Goal: Navigation & Orientation: Understand site structure

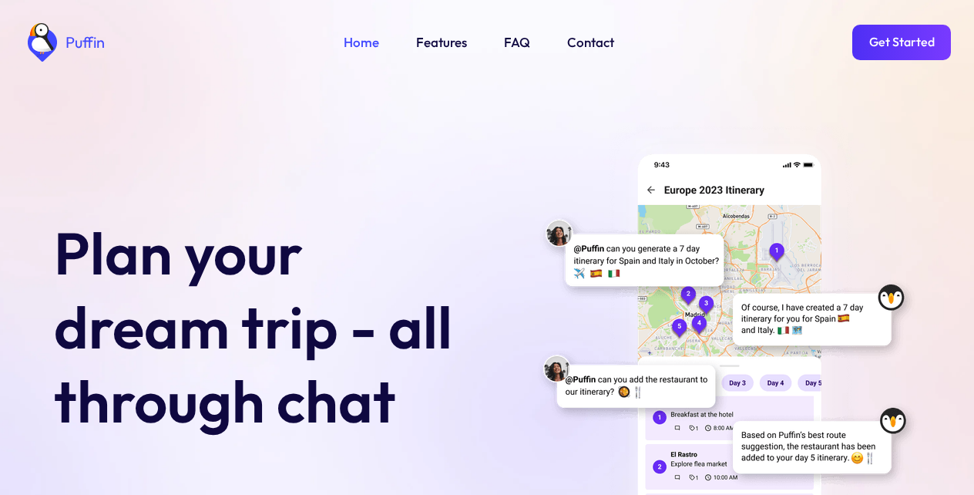
click at [897, 42] on link "Get Started" at bounding box center [901, 42] width 99 height 35
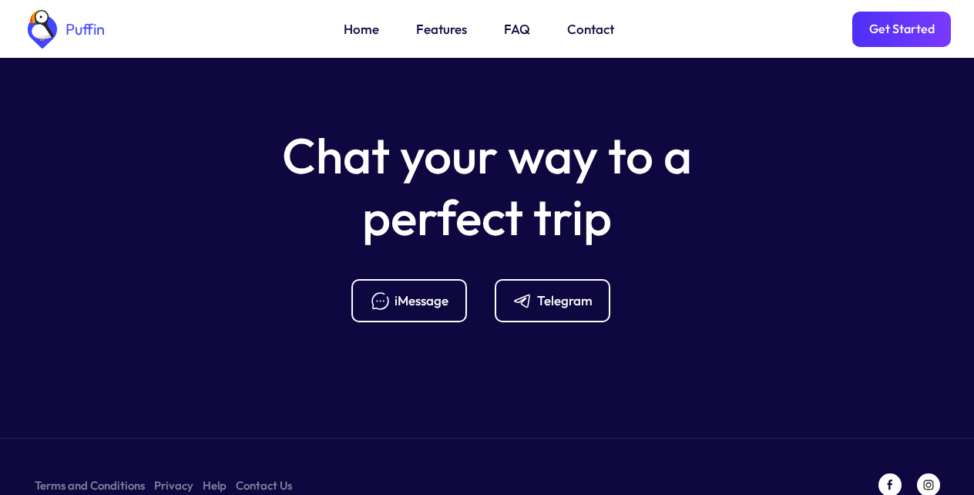
scroll to position [6108, 0]
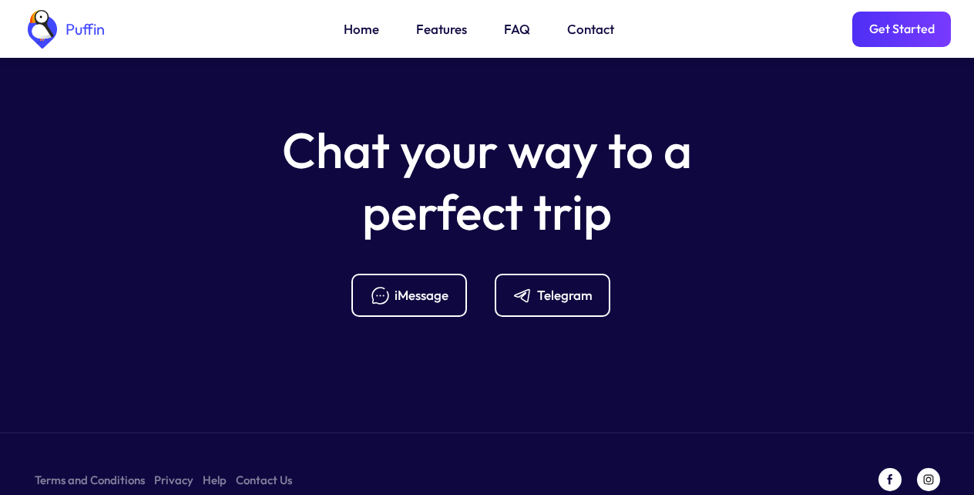
click at [549, 287] on div "Telegram" at bounding box center [564, 295] width 55 height 17
click at [435, 33] on link "Features" at bounding box center [441, 29] width 51 height 20
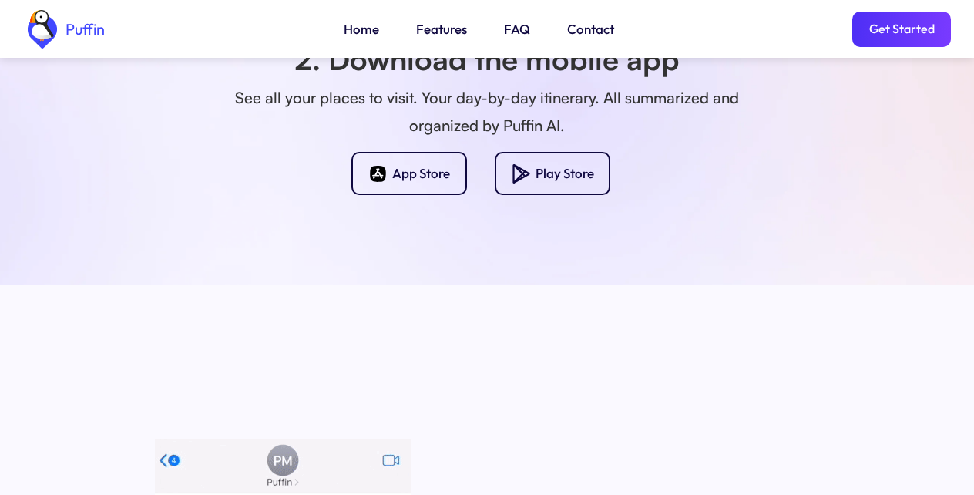
scroll to position [1360, 0]
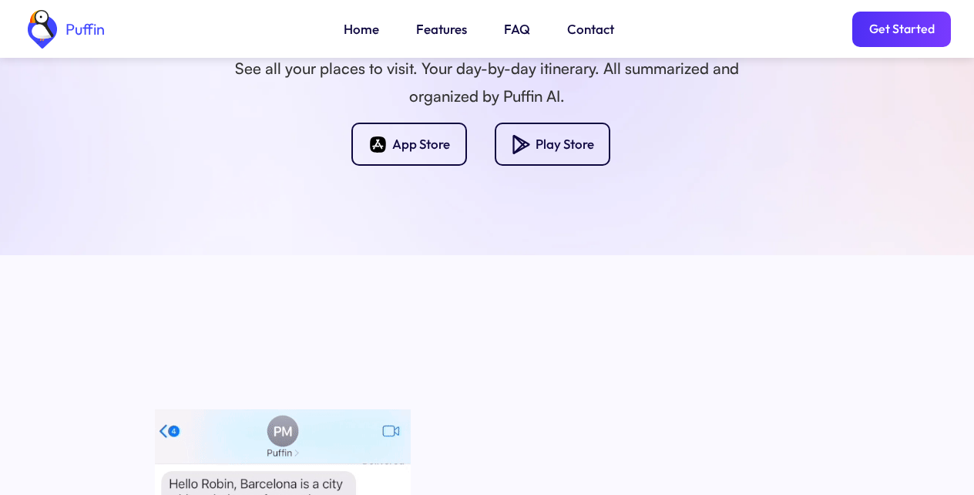
click at [513, 33] on link "FAQ" at bounding box center [517, 29] width 26 height 20
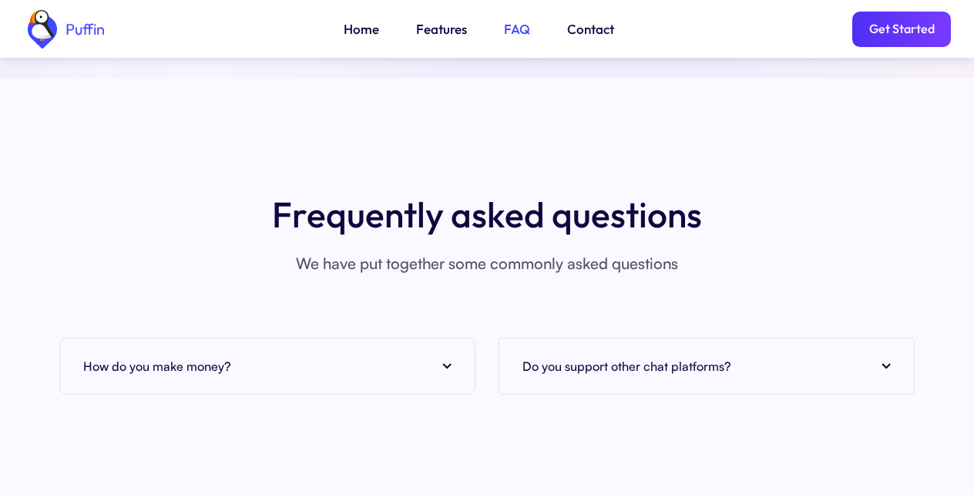
scroll to position [5622, 0]
click at [897, 33] on link "Get Started" at bounding box center [901, 29] width 99 height 35
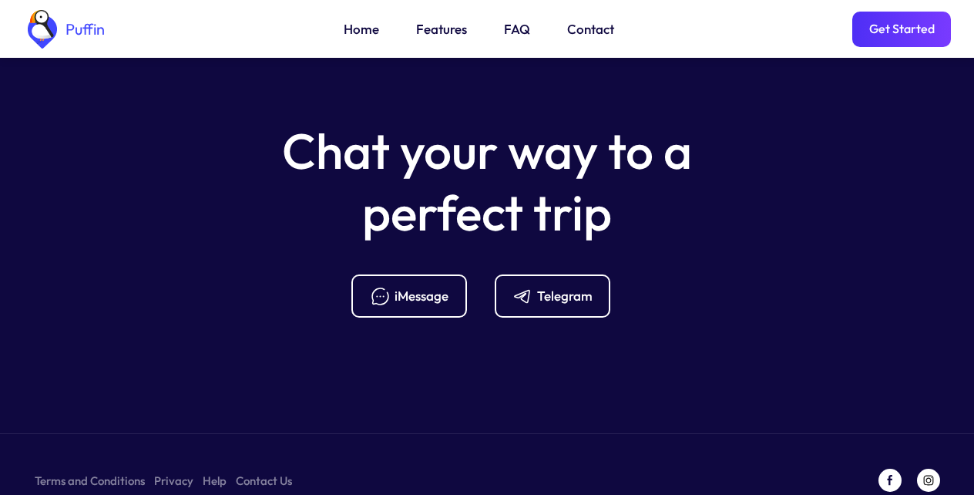
scroll to position [6108, 0]
click at [549, 287] on div "Telegram" at bounding box center [564, 295] width 55 height 17
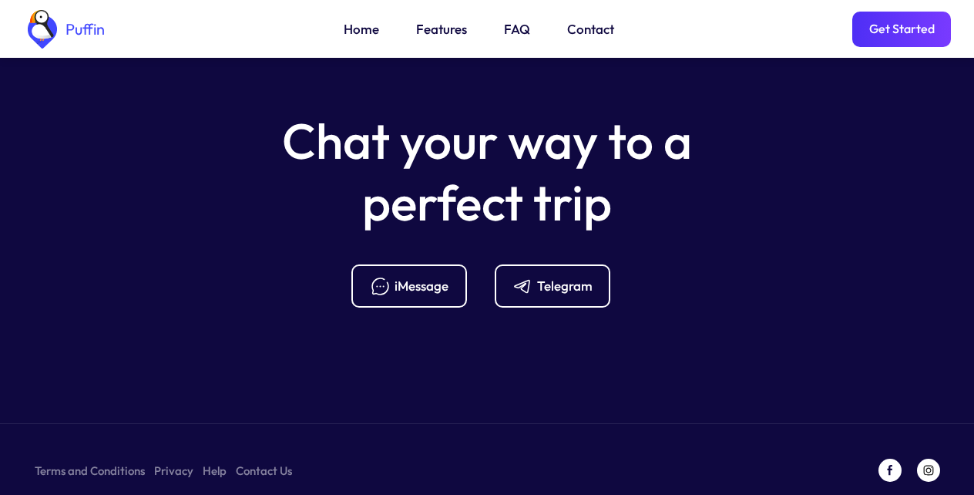
scroll to position [6120, 0]
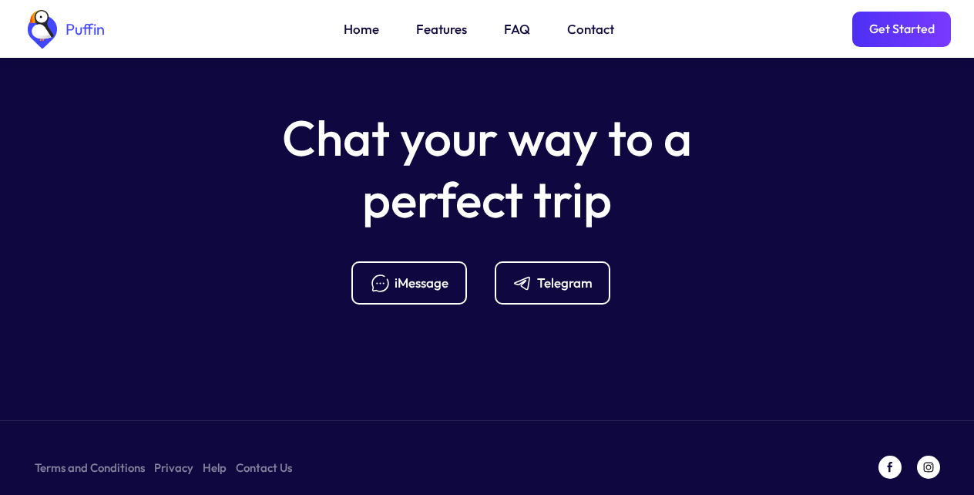
click at [83, 458] on link "Terms and Conditions" at bounding box center [90, 467] width 110 height 19
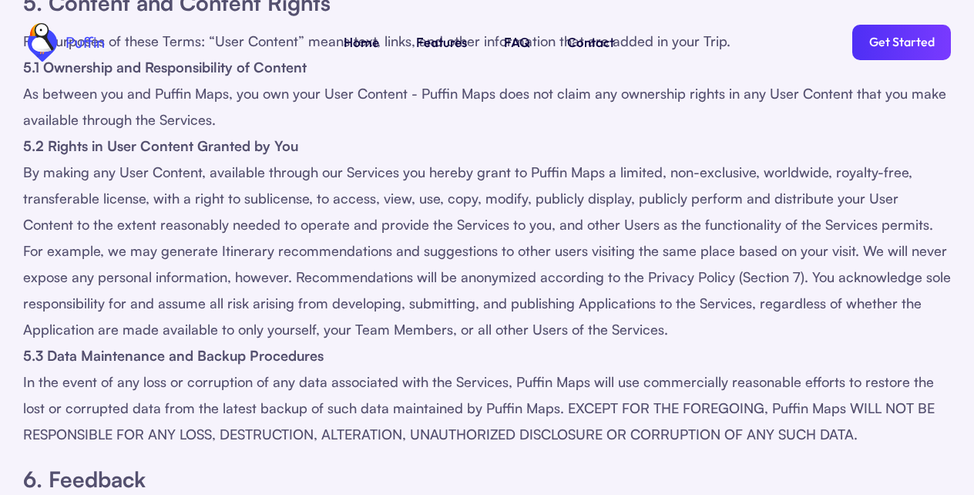
scroll to position [1384, 0]
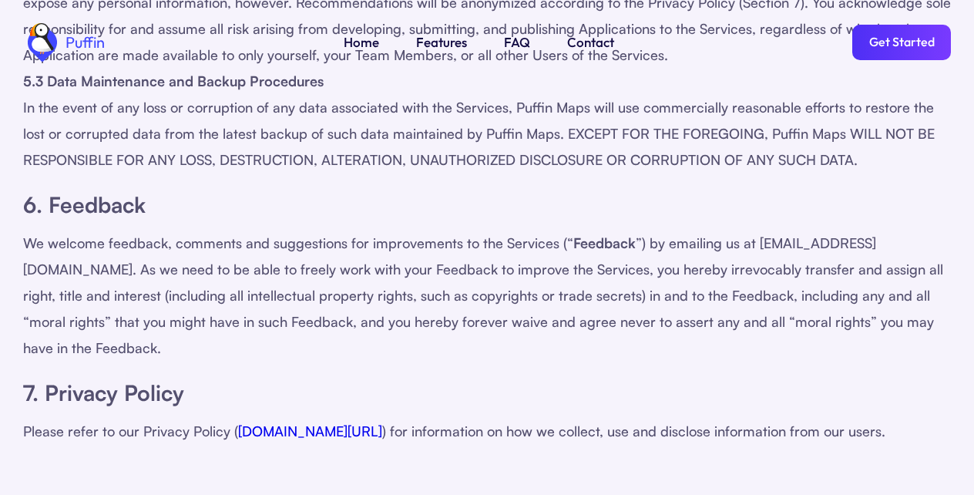
click at [897, 42] on link "Get Started" at bounding box center [901, 42] width 99 height 35
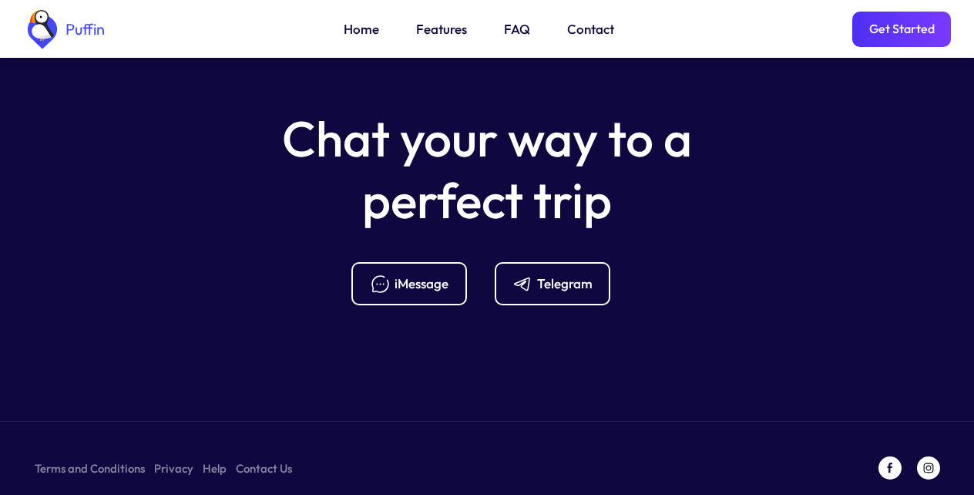
scroll to position [6120, 0]
click at [83, 458] on link "Terms and Conditions" at bounding box center [90, 467] width 110 height 19
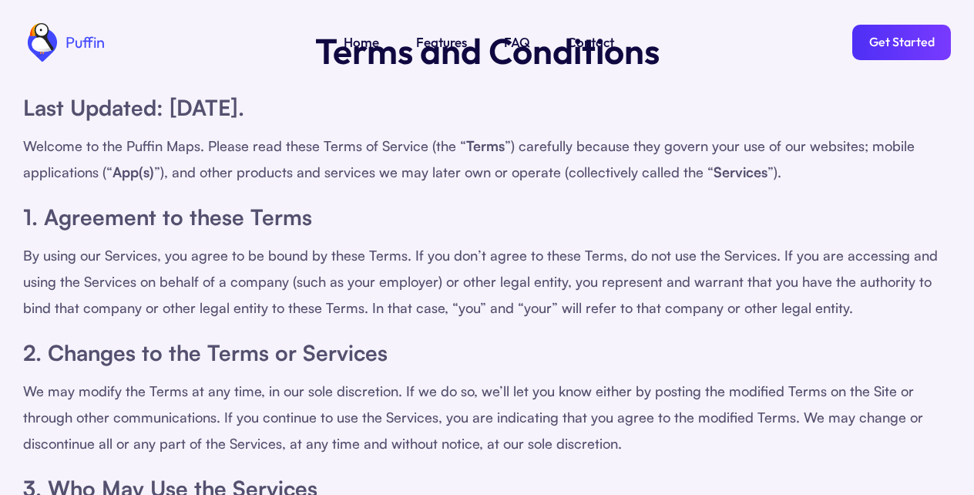
scroll to position [277, 0]
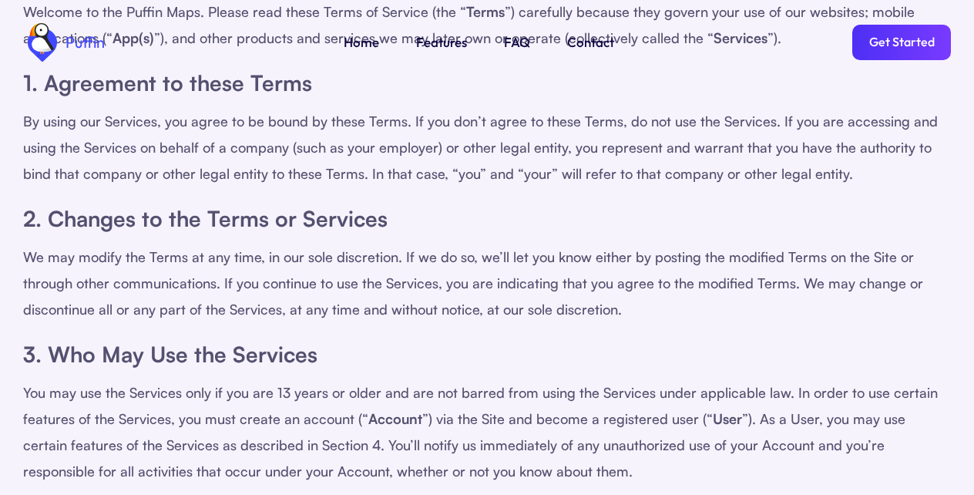
click at [435, 42] on link "Features" at bounding box center [441, 42] width 51 height 20
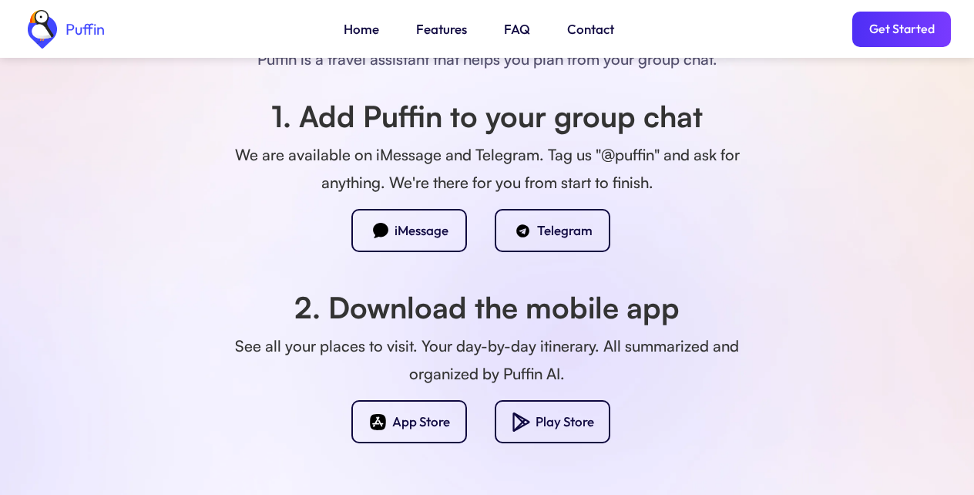
scroll to position [1360, 0]
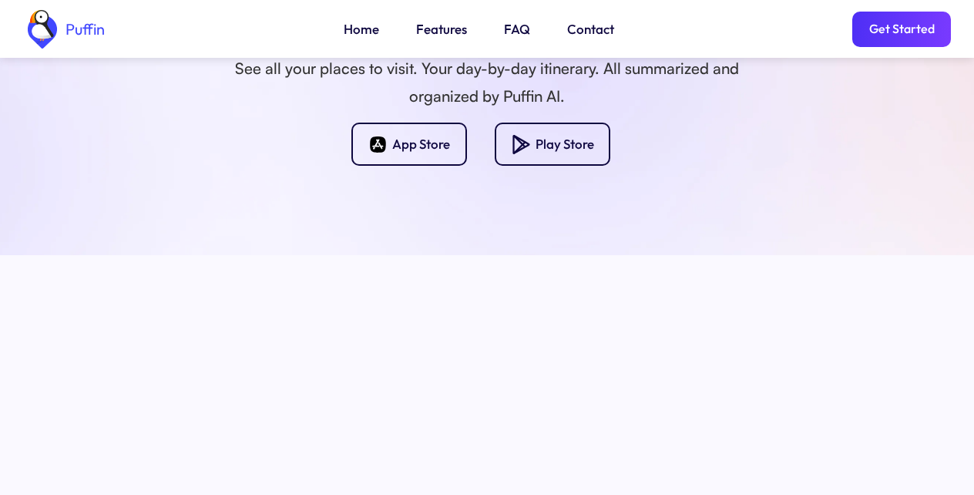
click at [513, 33] on link "FAQ" at bounding box center [517, 29] width 26 height 20
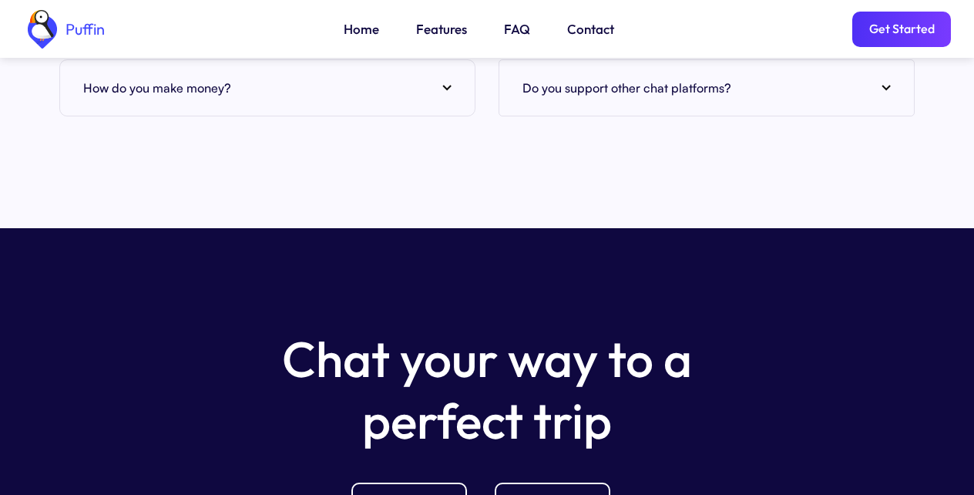
scroll to position [6120, 0]
